Goal: Task Accomplishment & Management: Use online tool/utility

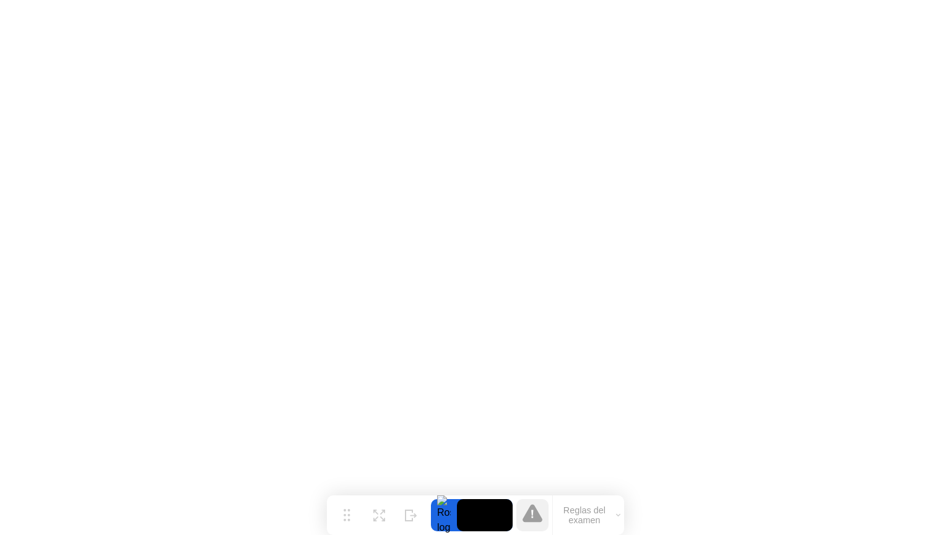
click at [531, 516] on icon at bounding box center [532, 514] width 2 height 9
click at [575, 515] on button "Reglas del examen" at bounding box center [588, 515] width 71 height 21
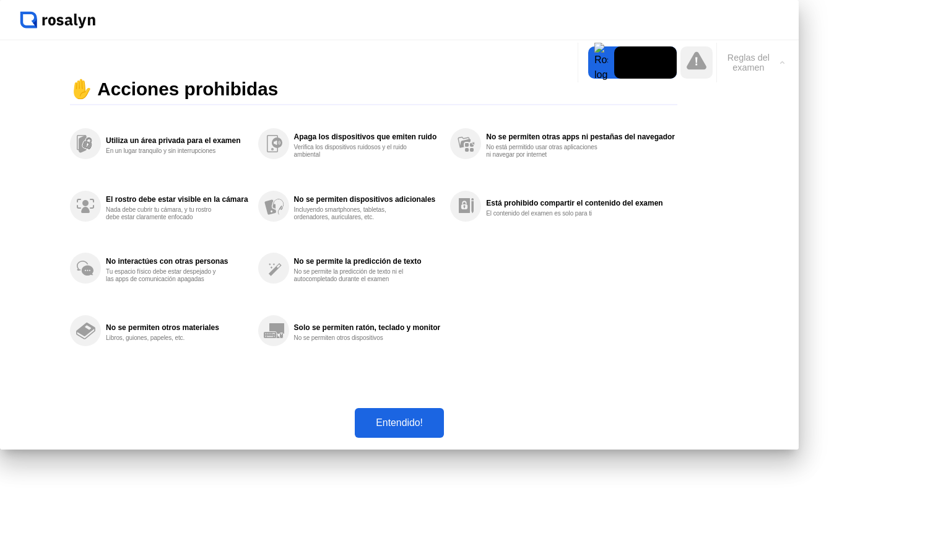
click at [440, 429] on div "Entendido!" at bounding box center [400, 422] width 82 height 11
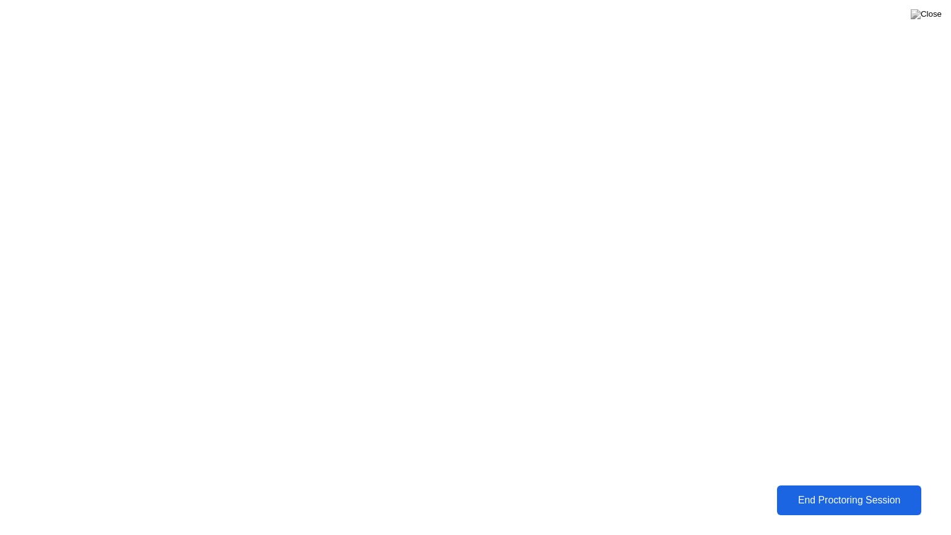
click at [842, 495] on div "End Proctoring Session" at bounding box center [849, 500] width 137 height 11
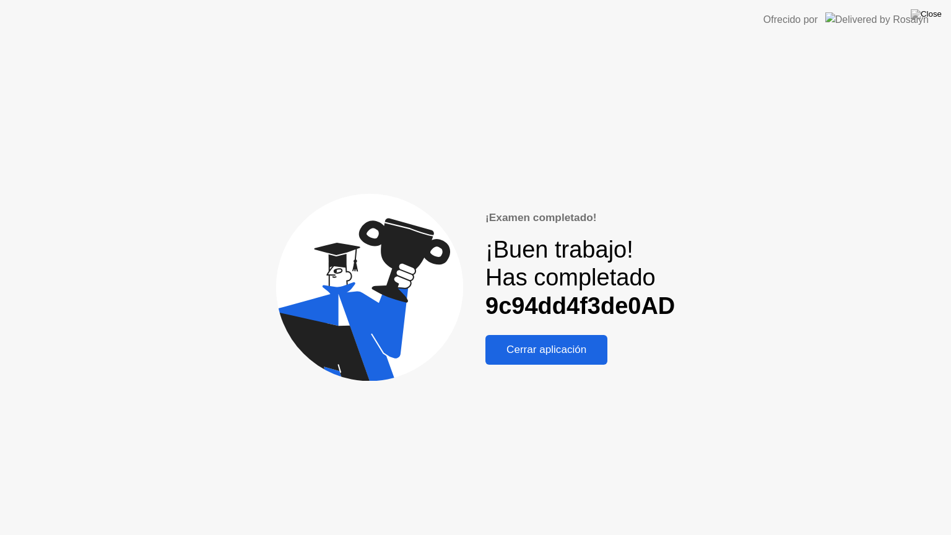
click at [548, 350] on div "Cerrar aplicación" at bounding box center [546, 350] width 115 height 12
